Goal: Find specific page/section: Find specific page/section

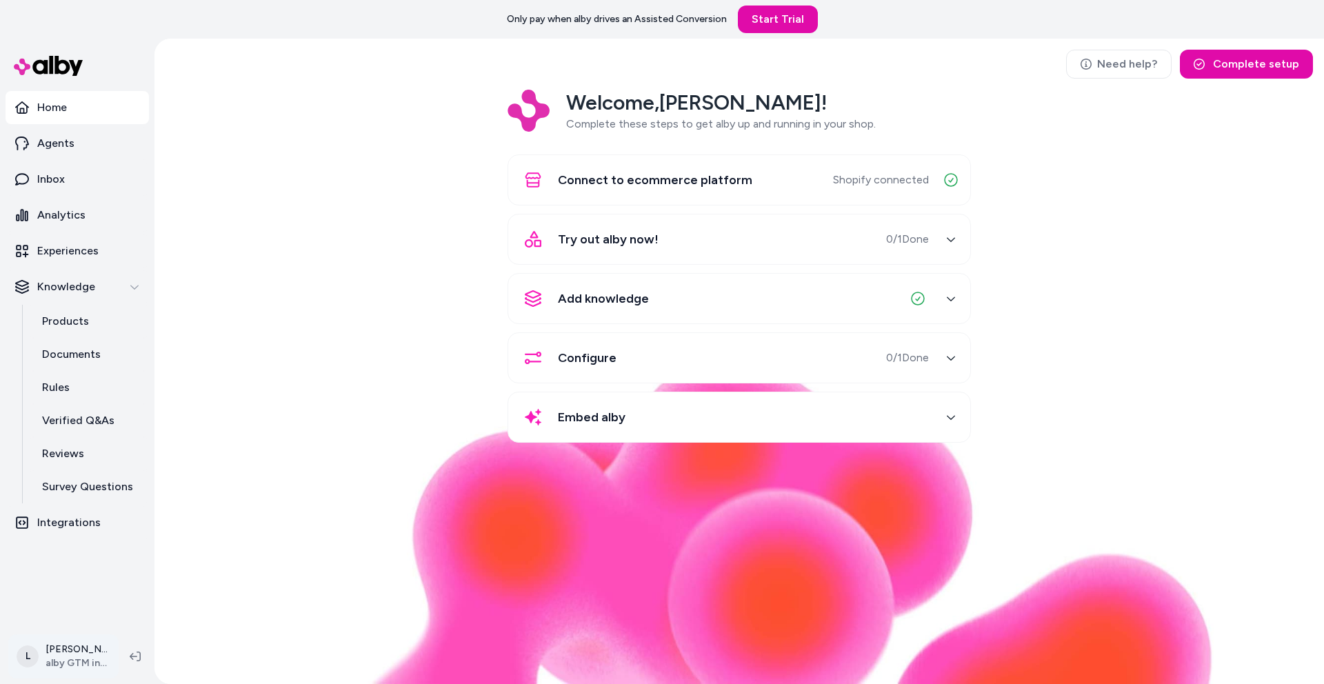
click at [45, 652] on html "Only pay when alby drives an Assisted Conversion Start Trial Home Agents Inbox …" at bounding box center [662, 342] width 1324 height 684
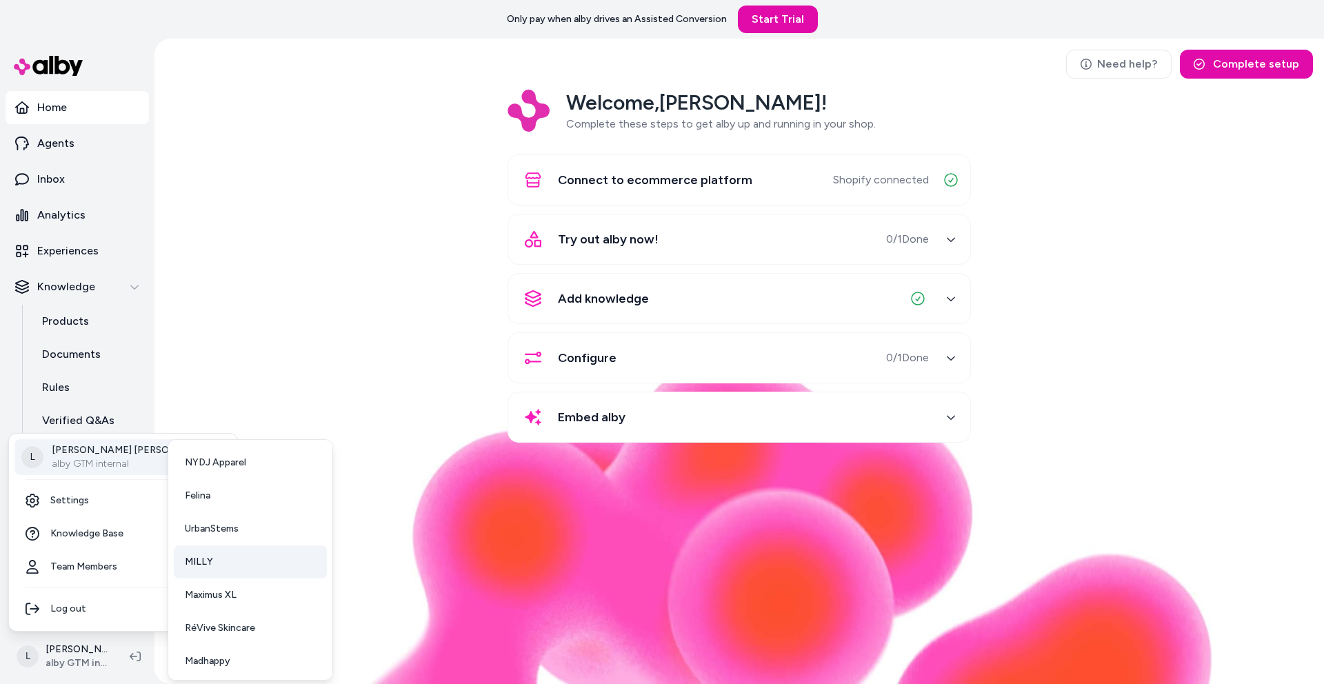
scroll to position [102, 0]
click at [246, 459] on link "UrbanStems" at bounding box center [250, 459] width 153 height 33
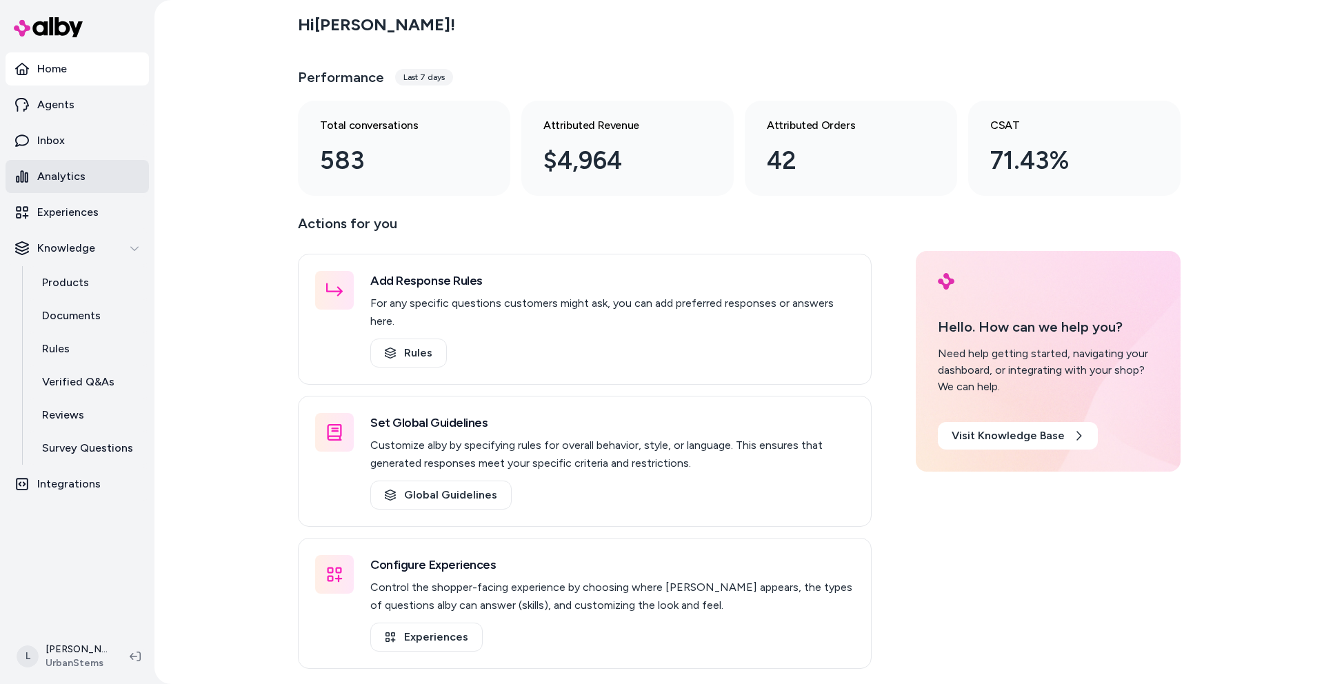
click at [60, 172] on p "Analytics" at bounding box center [61, 176] width 48 height 17
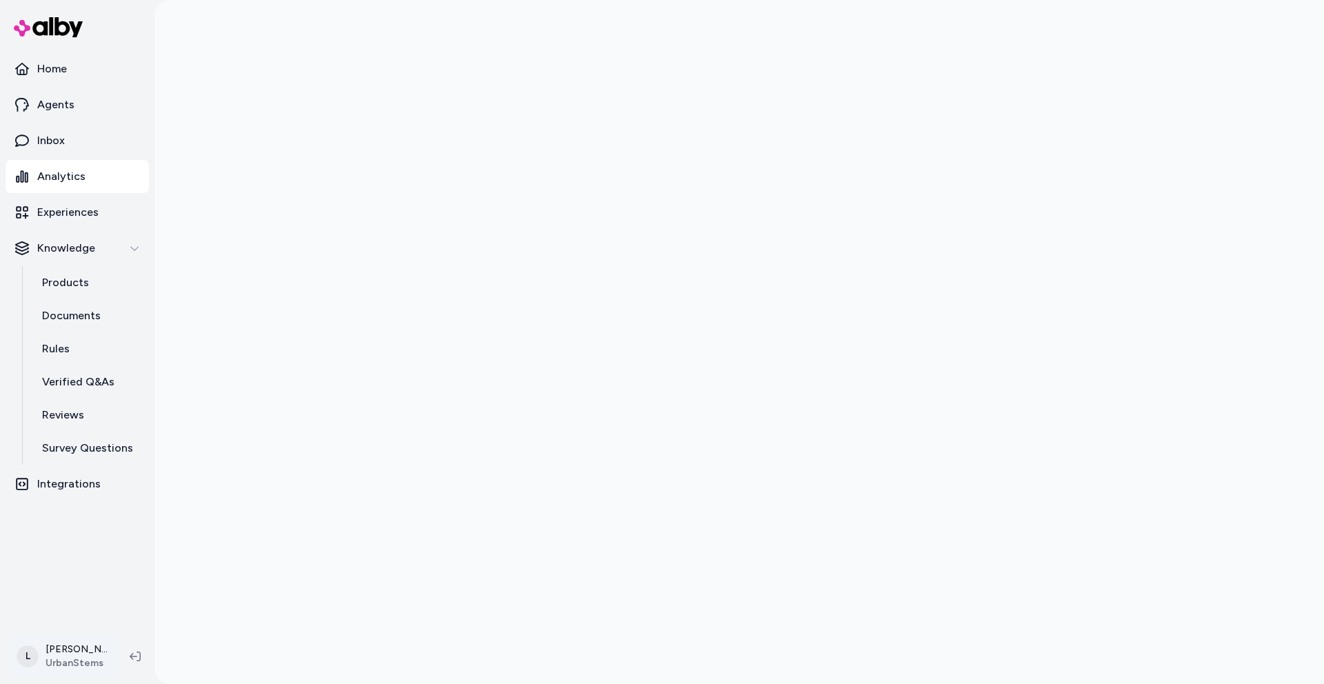
click at [72, 661] on html "Home Agents Inbox Analytics Experiences Knowledge Products Documents Rules Veri…" at bounding box center [662, 342] width 1324 height 684
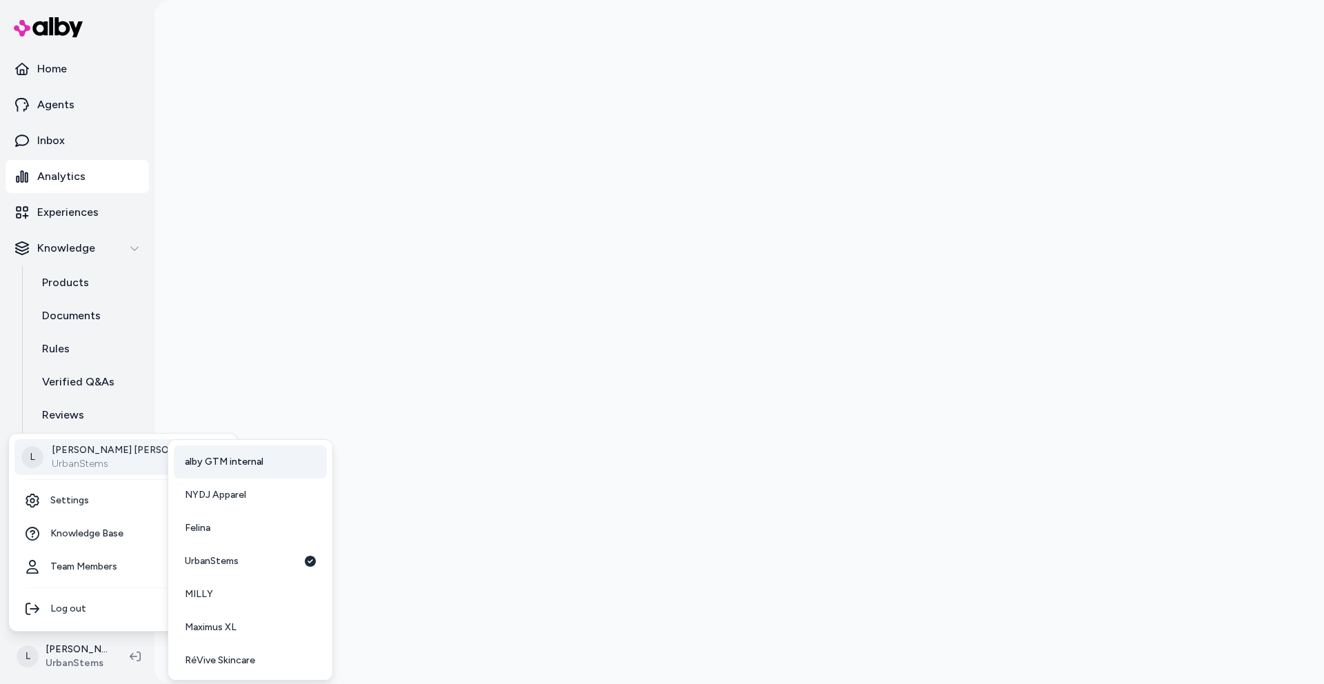
click at [207, 467] on span "alby GTM internal" at bounding box center [224, 462] width 79 height 14
